Goal: Task Accomplishment & Management: Complete application form

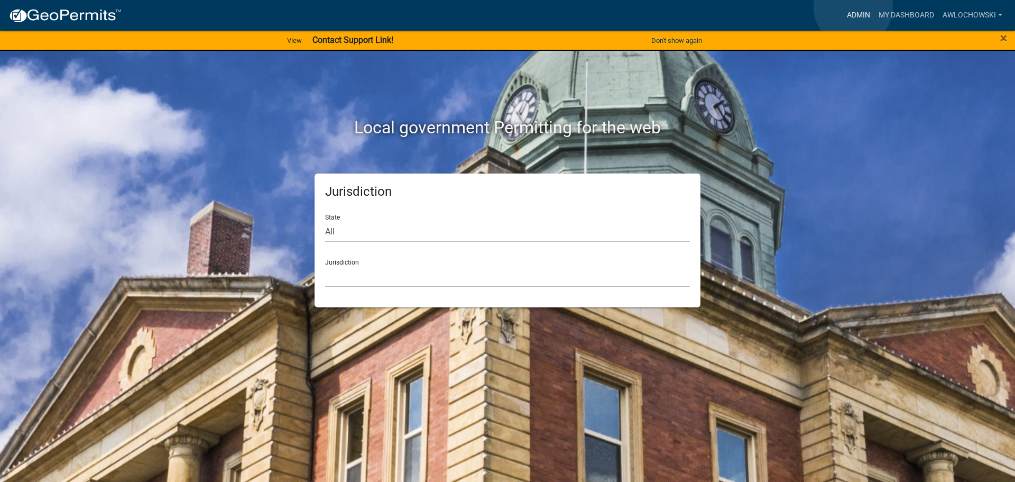
click at [853, 7] on link "Admin" at bounding box center [859, 15] width 32 height 20
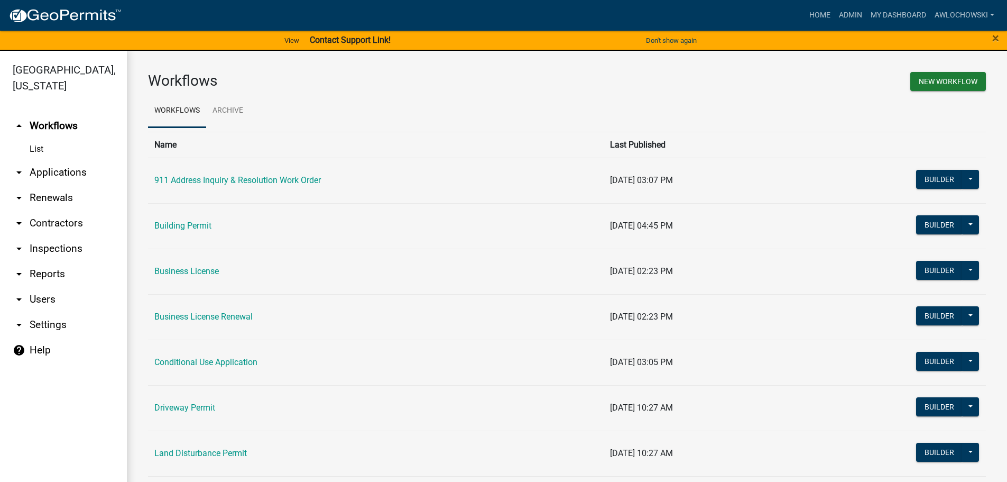
click at [51, 172] on link "arrow_drop_down Applications" at bounding box center [63, 172] width 127 height 25
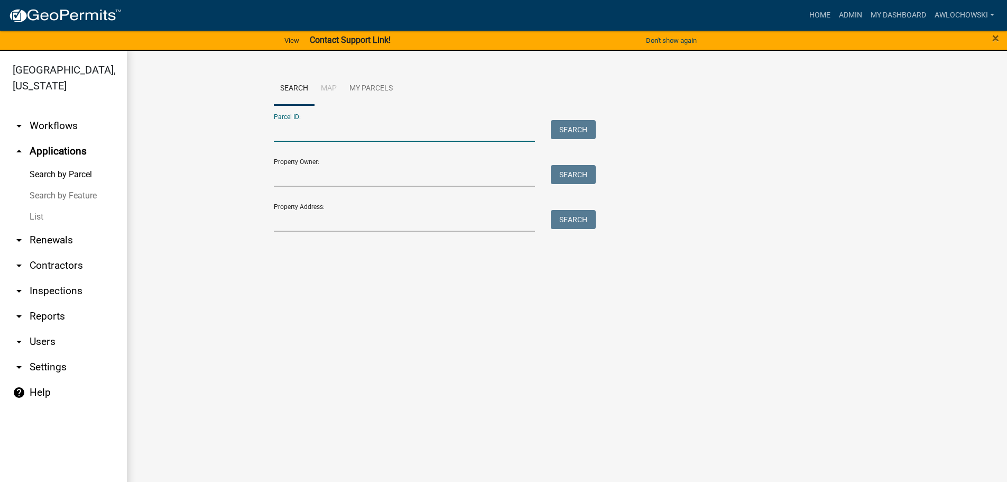
click at [292, 133] on input "Parcel ID:" at bounding box center [405, 131] width 262 height 22
type input "3021 060"
click at [571, 127] on button "Search" at bounding box center [573, 129] width 45 height 19
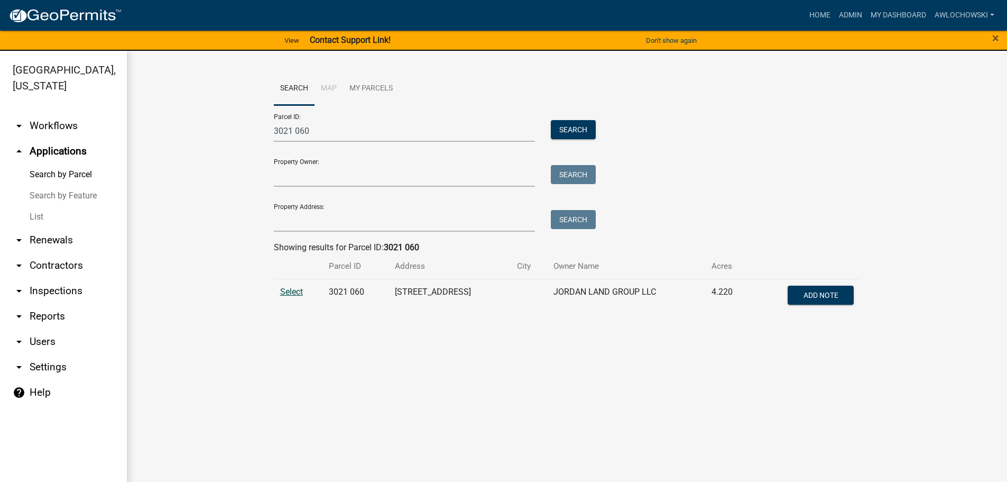
click at [298, 290] on span "Select" at bounding box center [291, 291] width 23 height 10
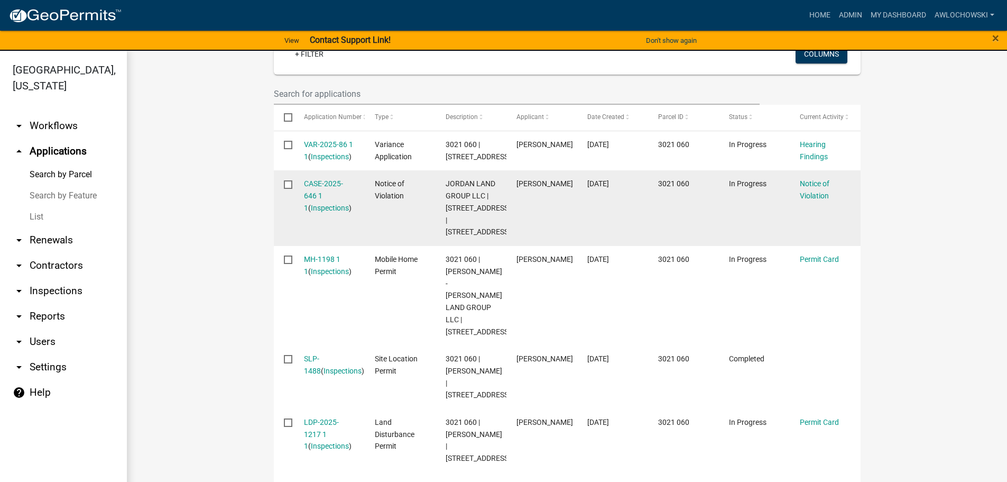
scroll to position [317, 0]
click at [316, 192] on link "CASE-2025-646 1 1" at bounding box center [323, 194] width 39 height 33
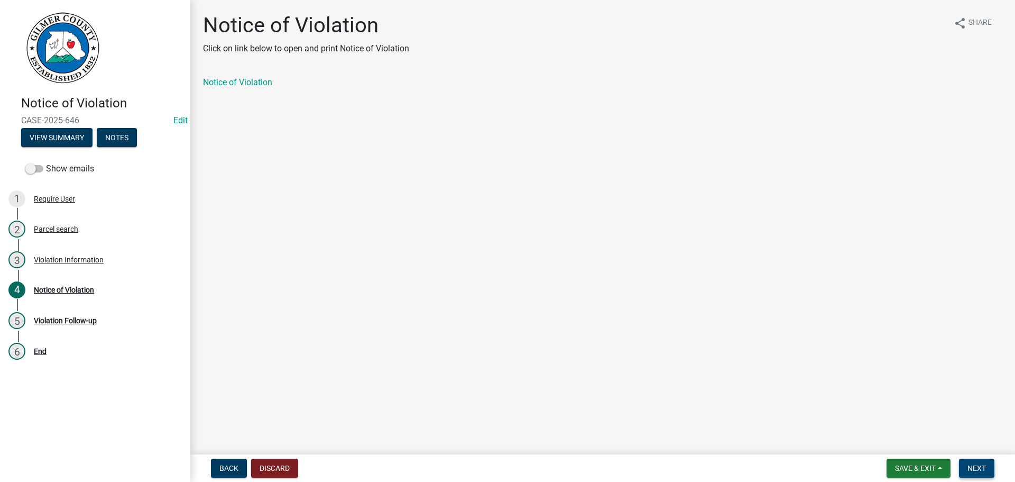
click at [973, 465] on span "Next" at bounding box center [976, 468] width 18 height 8
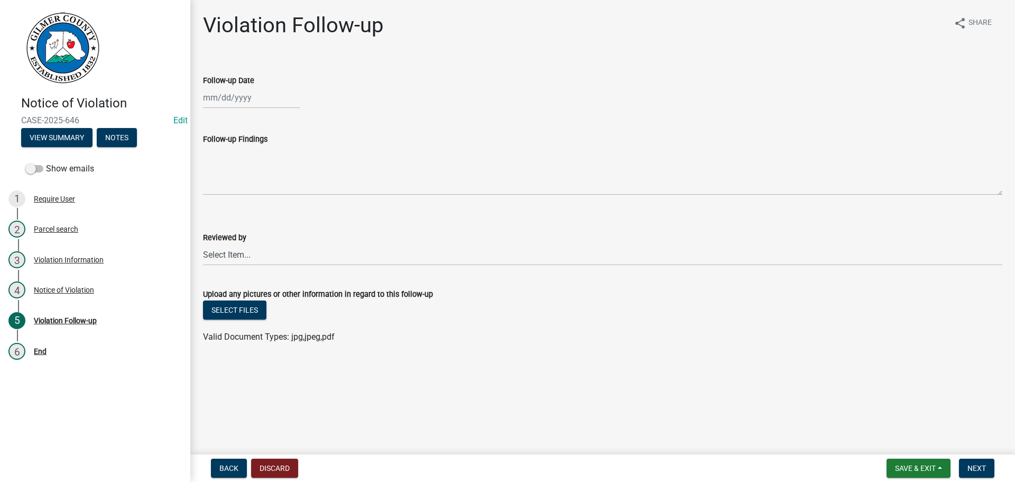
click at [213, 101] on div at bounding box center [251, 98] width 97 height 22
select select "9"
select select "2025"
click at [232, 189] on div "16" at bounding box center [230, 187] width 17 height 17
type input "[DATE]"
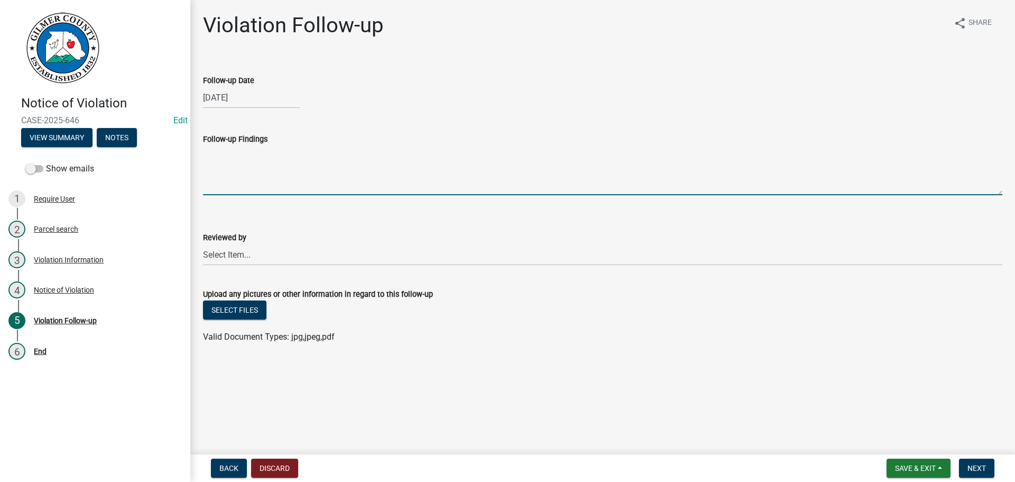
click at [224, 177] on textarea "Follow-up Findings" at bounding box center [602, 170] width 799 height 50
type textarea "Stop work lifted. Plan drawn, lot cleaned up, seeded, matted"
click at [228, 253] on select "Select Item... [PERSON_NAME] [PERSON_NAME] [PERSON_NAME] [PERSON_NAME] [PERSON_…" at bounding box center [602, 255] width 799 height 22
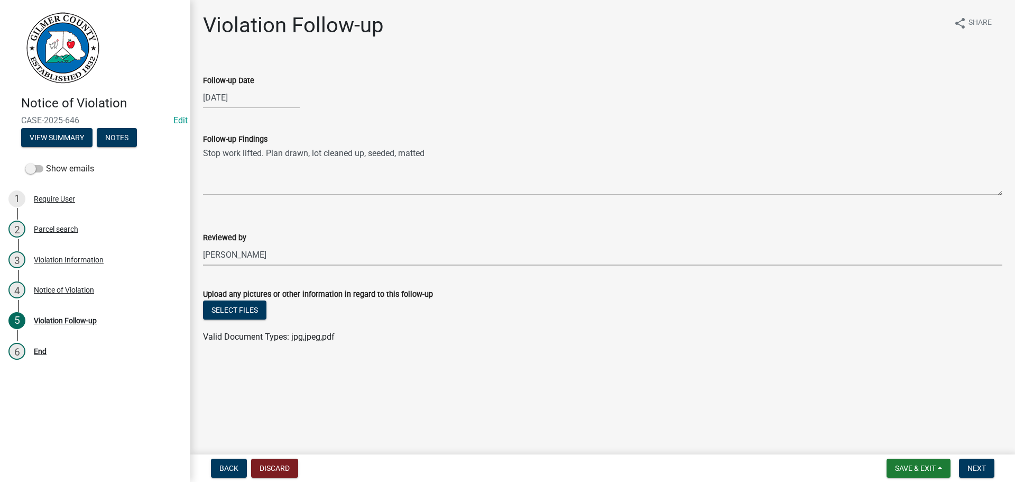
click at [203, 244] on select "Select Item... [PERSON_NAME] [PERSON_NAME] [PERSON_NAME] [PERSON_NAME] [PERSON_…" at bounding box center [602, 255] width 799 height 22
select select "f3ceb3fd-6d25-43c8-a8d6-5ddeb18f621b"
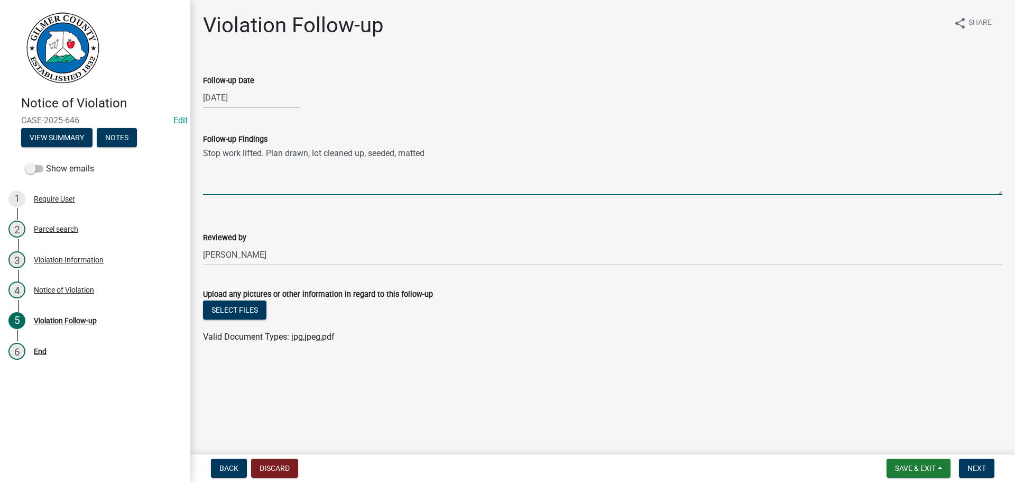
click at [440, 155] on textarea "Stop work lifted. Plan drawn, lot cleaned up, seeded, matted" at bounding box center [602, 170] width 799 height 50
click at [266, 153] on textarea "Stop work lifted. Plan drawn, lot cleaned up, seeded, matted" at bounding box center [602, 170] width 799 height 50
type textarea "Stop work lifted 9/12. Plan drawn, lot cleaned up, seeded, matted"
click at [983, 464] on span "Next" at bounding box center [976, 468] width 18 height 8
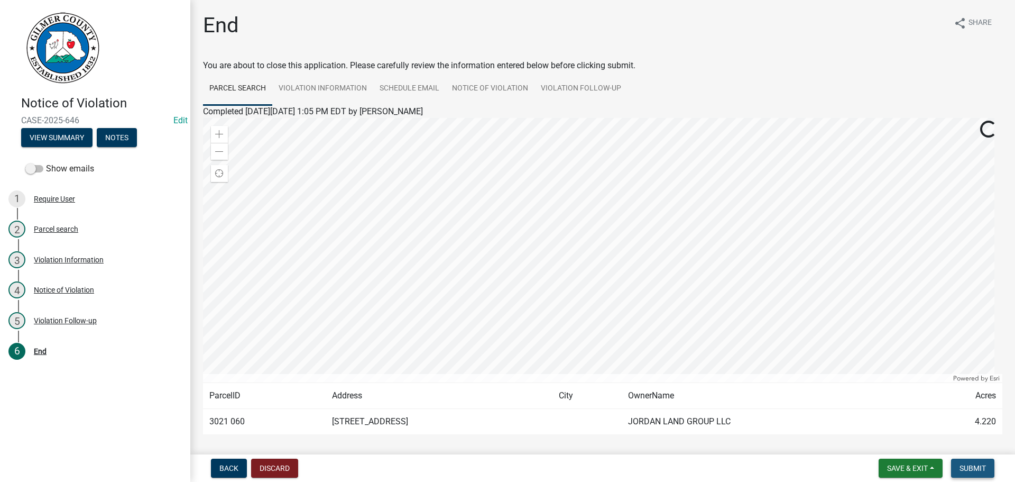
click at [984, 464] on span "Submit" at bounding box center [972, 468] width 26 height 8
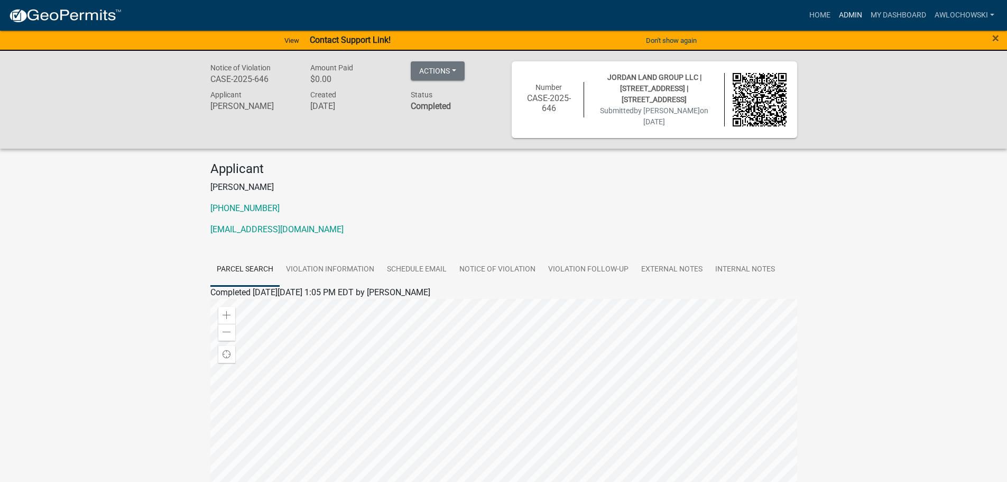
click at [854, 13] on link "Admin" at bounding box center [851, 15] width 32 height 20
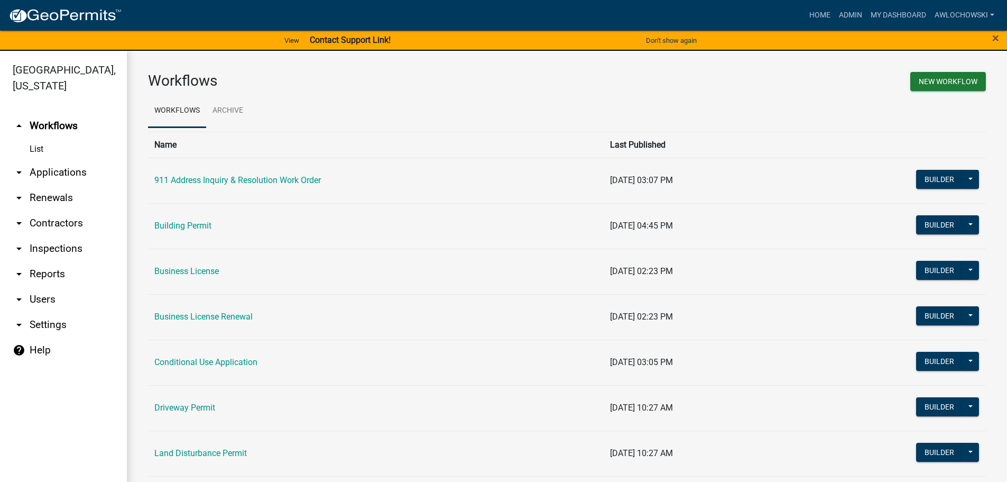
click at [49, 168] on link "arrow_drop_down Applications" at bounding box center [63, 172] width 127 height 25
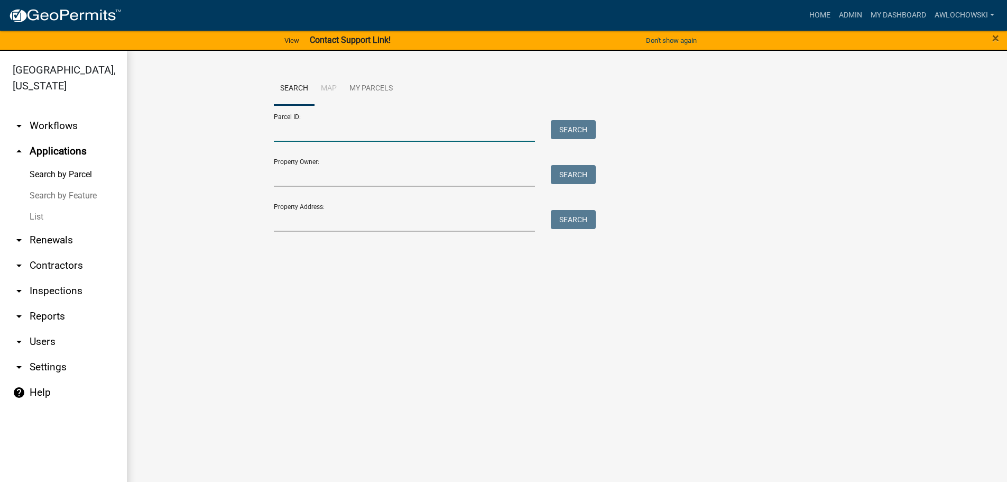
click at [286, 131] on input "Parcel ID:" at bounding box center [405, 131] width 262 height 22
type input "3065I 007"
click at [575, 123] on button "Search" at bounding box center [573, 129] width 45 height 19
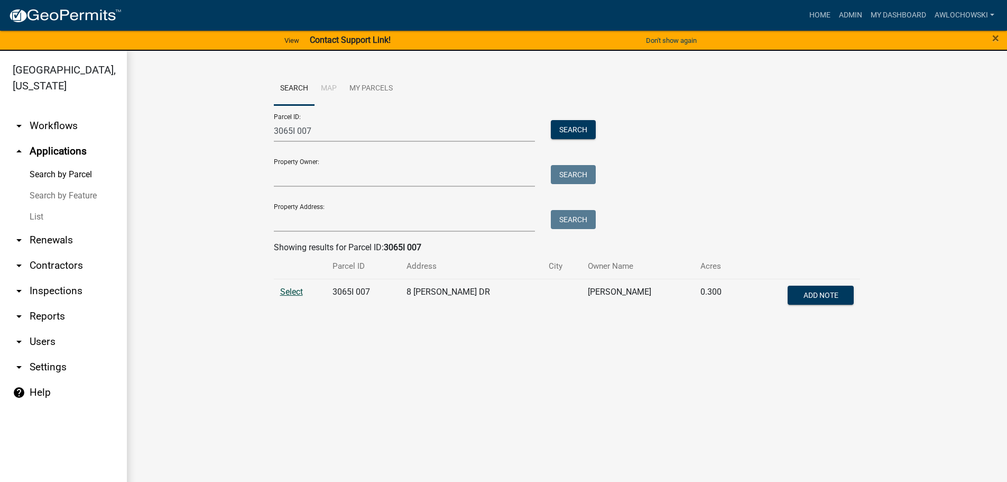
click at [292, 292] on span "Select" at bounding box center [291, 291] width 23 height 10
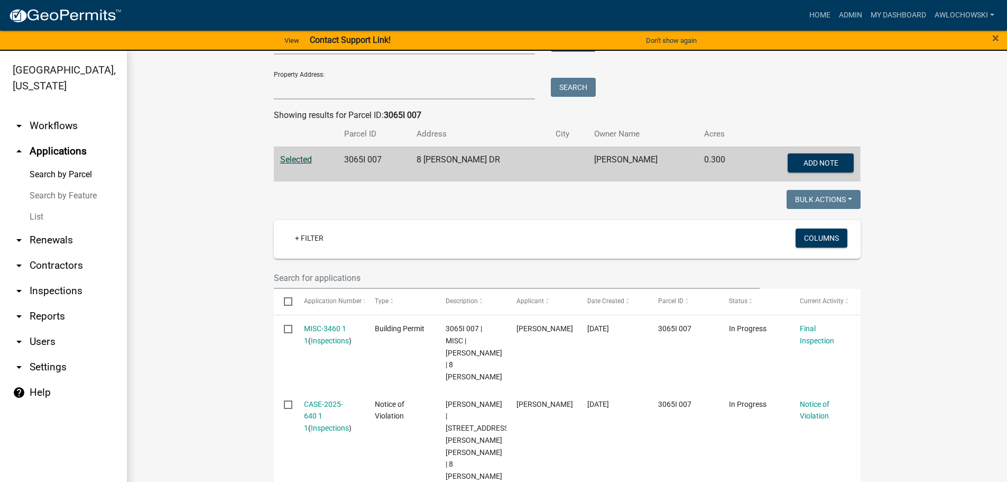
scroll to position [159, 0]
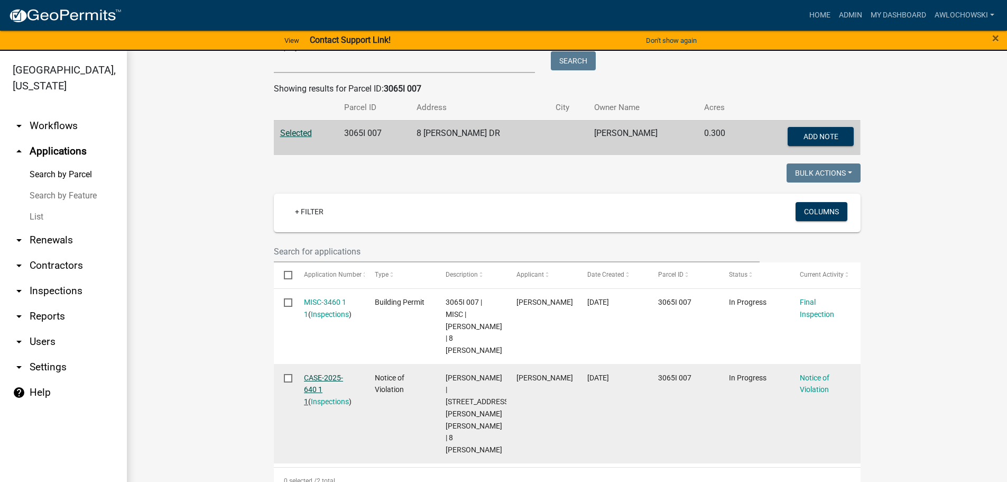
click at [305, 390] on link "CASE-2025-640 1 1" at bounding box center [323, 389] width 39 height 33
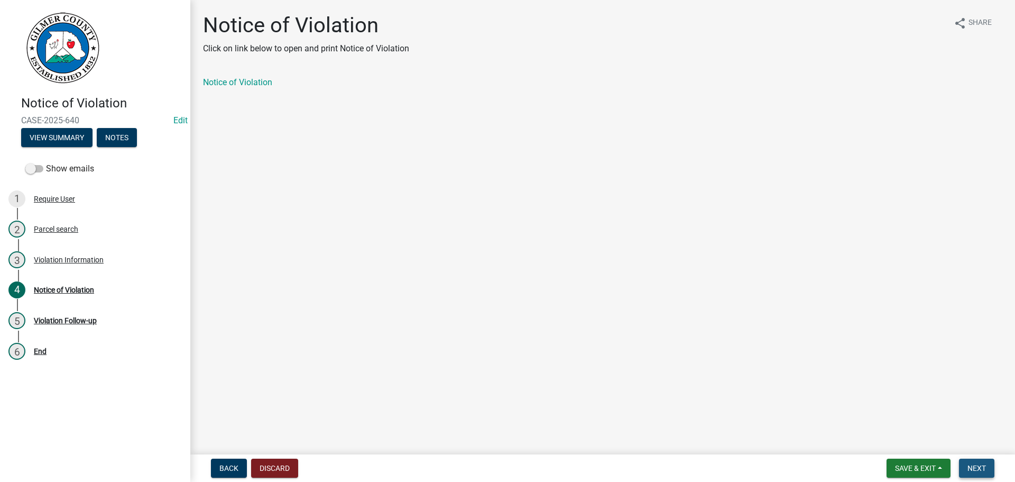
click at [980, 465] on span "Next" at bounding box center [976, 468] width 18 height 8
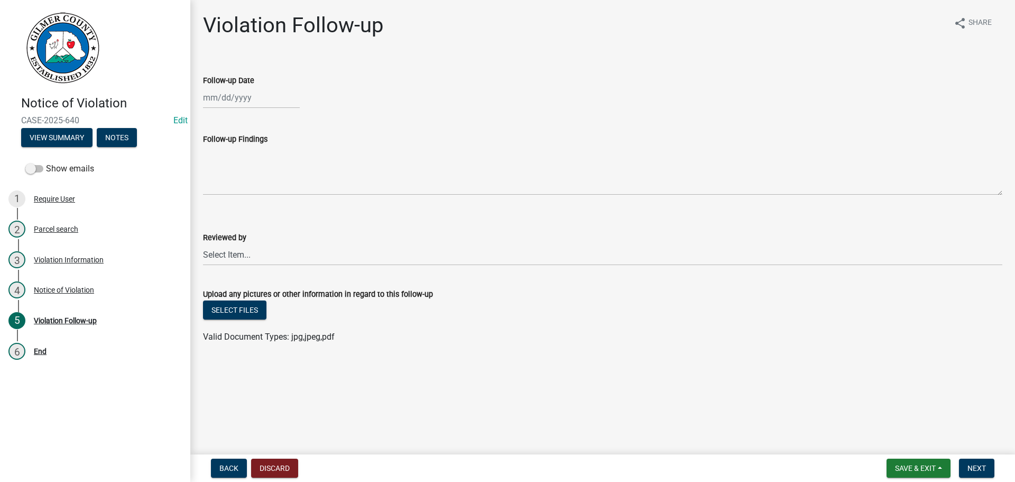
select select "9"
select select "2025"
click at [240, 102] on div "[PERSON_NAME] Feb Mar Apr [PERSON_NAME][DATE] Oct Nov [DATE] 1526 1527 1528 152…" at bounding box center [251, 98] width 97 height 22
click at [234, 188] on div "16" at bounding box center [230, 187] width 17 height 17
type input "[DATE]"
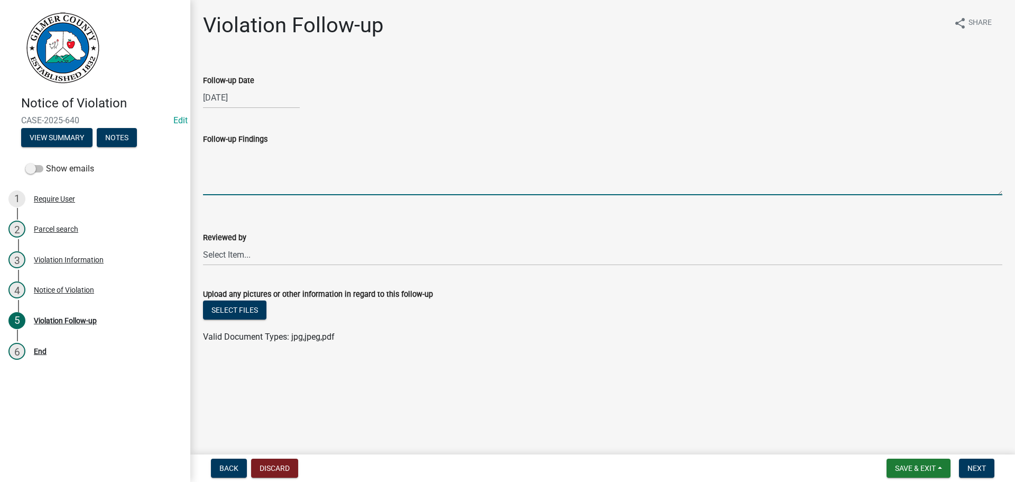
click at [219, 175] on textarea "Follow-up Findings" at bounding box center [602, 170] width 799 height 50
type textarea "Permit obtained [DATE]"
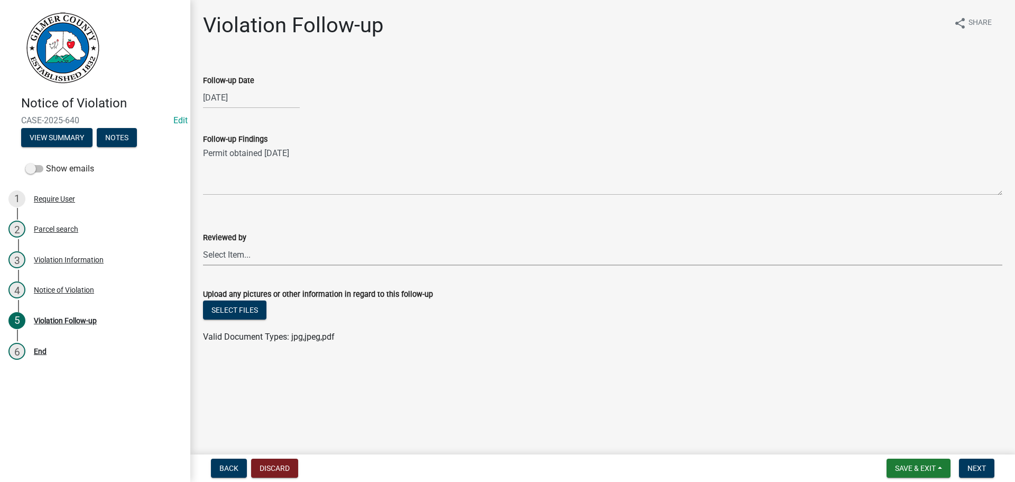
click at [231, 249] on select "Select Item... [PERSON_NAME] [PERSON_NAME] [PERSON_NAME] [PERSON_NAME] [PERSON_…" at bounding box center [602, 255] width 799 height 22
click at [203, 244] on select "Select Item... [PERSON_NAME] [PERSON_NAME] [PERSON_NAME] [PERSON_NAME] [PERSON_…" at bounding box center [602, 255] width 799 height 22
select select "f3ceb3fd-6d25-43c8-a8d6-5ddeb18f621b"
click at [970, 466] on span "Next" at bounding box center [976, 468] width 18 height 8
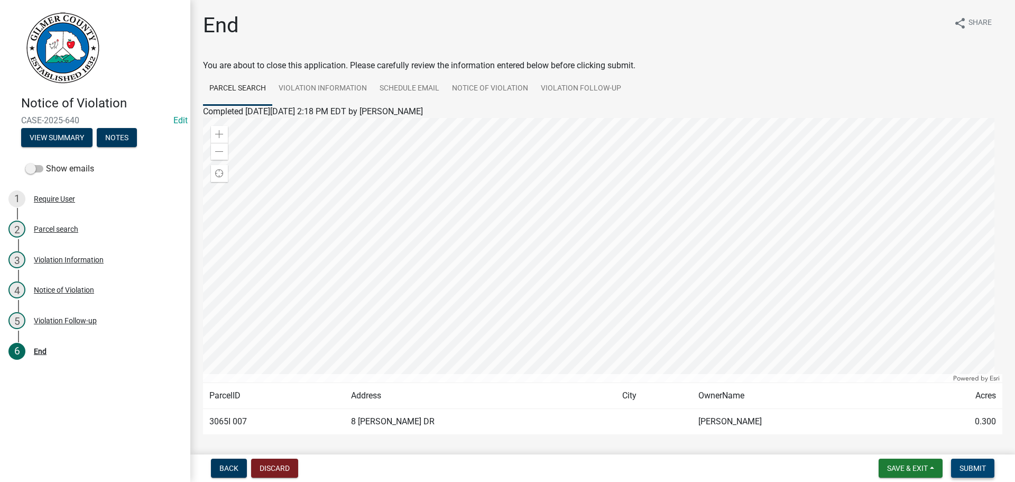
click at [970, 465] on span "Submit" at bounding box center [972, 468] width 26 height 8
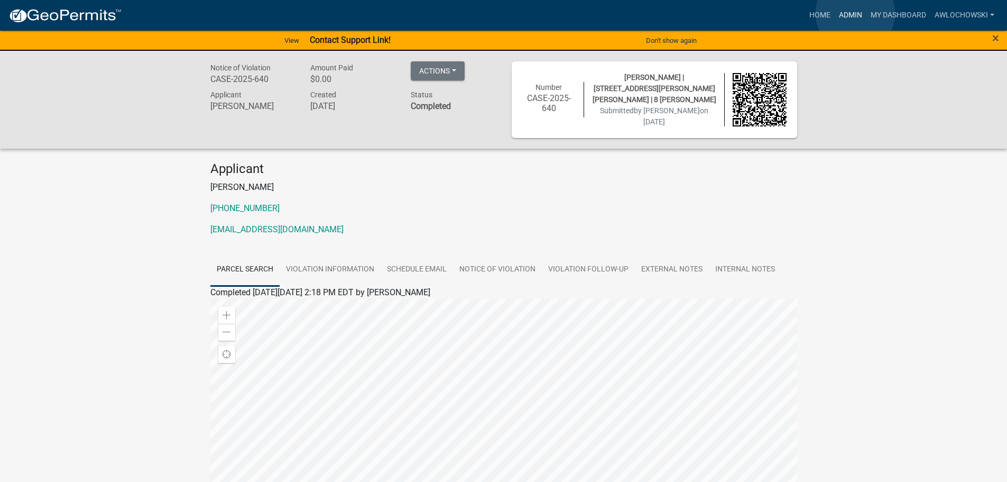
drag, startPoint x: 855, startPoint y: 13, endPoint x: 846, endPoint y: 17, distance: 9.7
click at [854, 14] on link "Admin" at bounding box center [851, 15] width 32 height 20
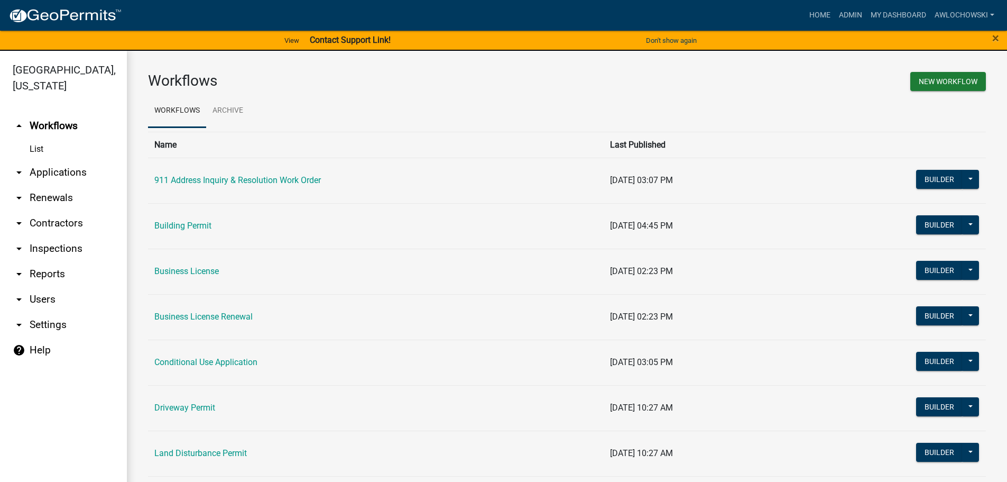
click at [60, 169] on link "arrow_drop_down Applications" at bounding box center [63, 172] width 127 height 25
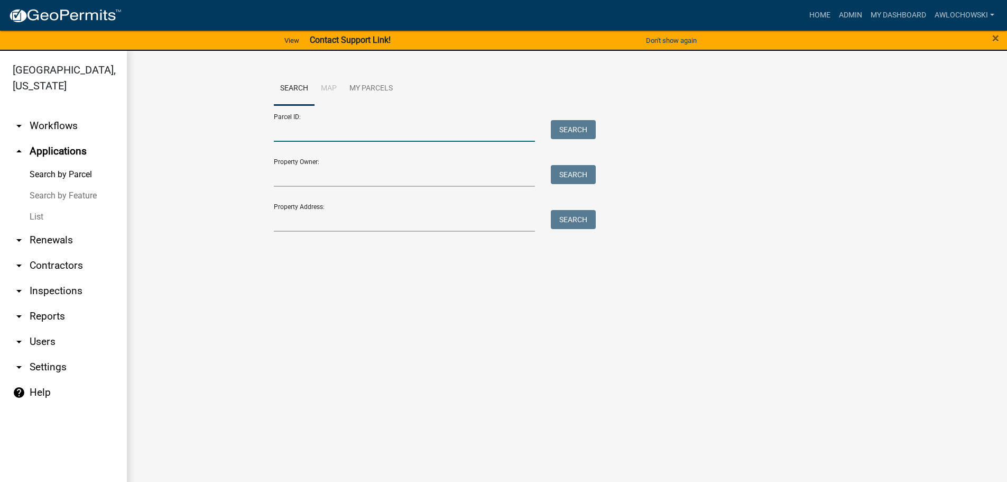
click at [294, 131] on input "Parcel ID:" at bounding box center [405, 131] width 262 height 22
click at [581, 129] on button "Search" at bounding box center [573, 129] width 45 height 19
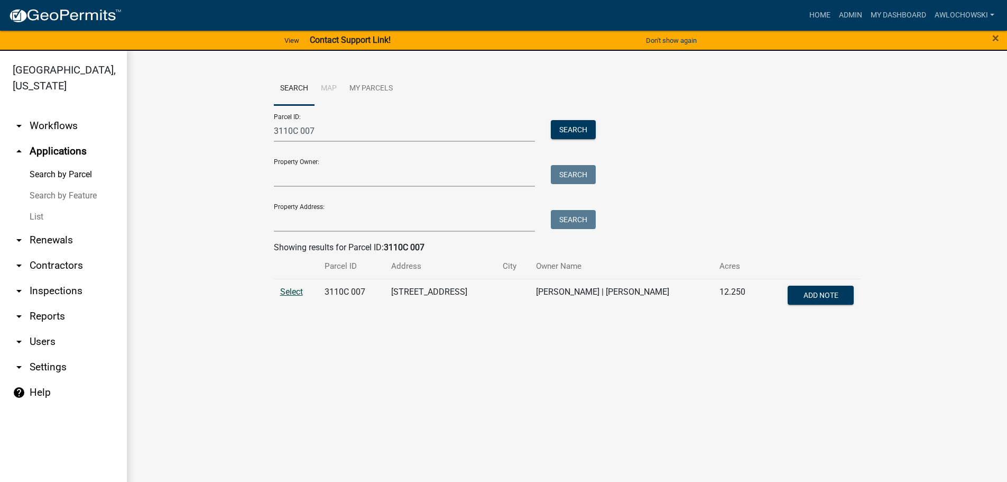
click at [288, 288] on span "Select" at bounding box center [291, 291] width 23 height 10
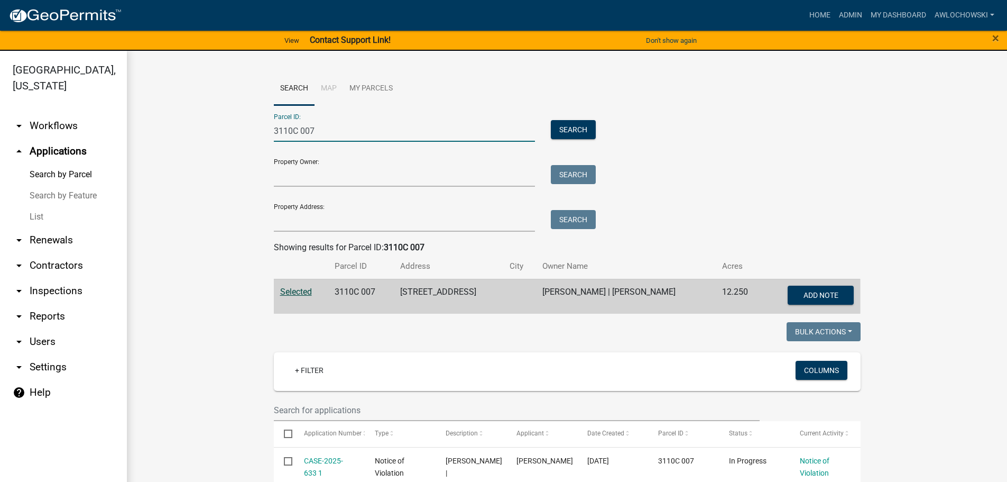
click at [311, 130] on input "3110C 007" at bounding box center [405, 131] width 262 height 22
type input "3034 028E"
click at [565, 126] on button "Search" at bounding box center [573, 129] width 45 height 19
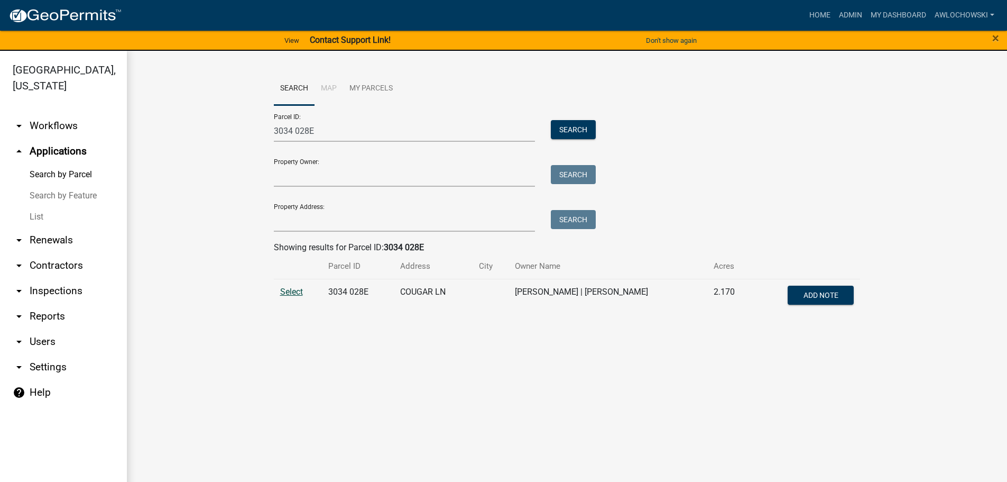
click at [286, 292] on span "Select" at bounding box center [291, 291] width 23 height 10
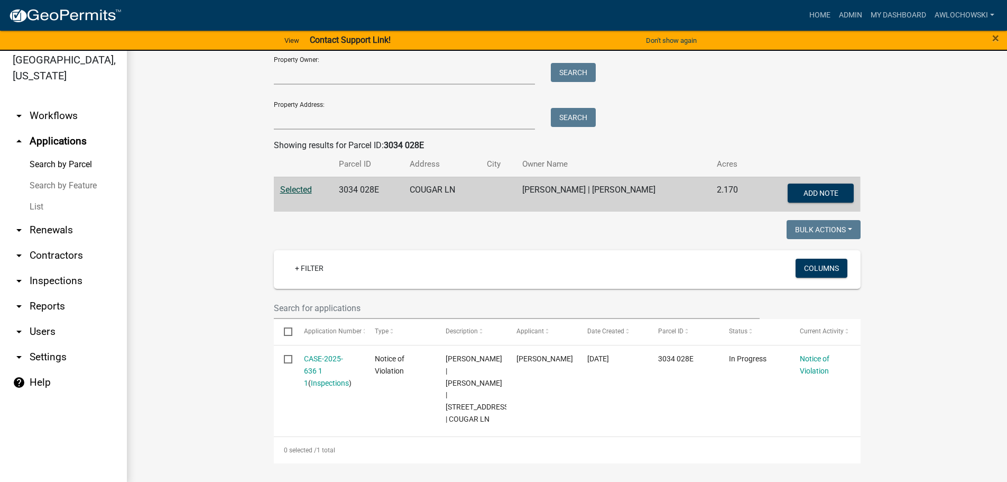
scroll to position [13, 0]
